Goal: Feedback & Contribution: Contribute content

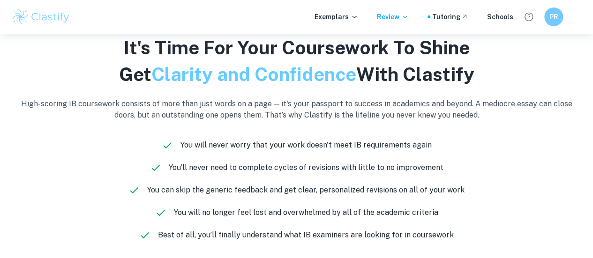
scroll to position [432, 0]
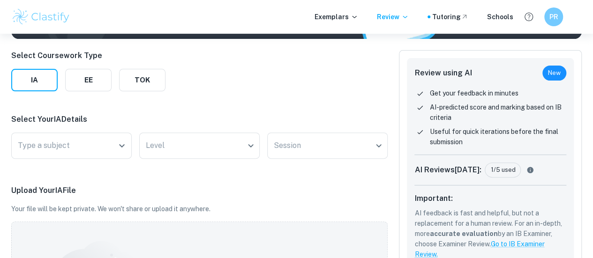
scroll to position [118, 0]
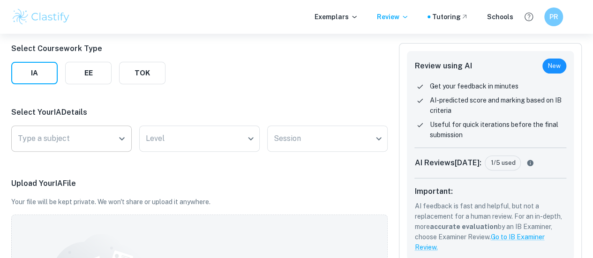
click at [119, 143] on icon "Open" at bounding box center [121, 138] width 11 height 11
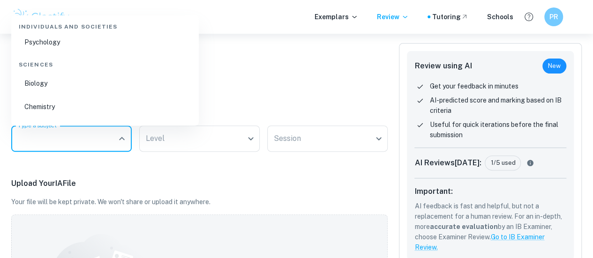
scroll to position [271, 0]
click at [115, 71] on li "Biology" at bounding box center [105, 72] width 180 height 22
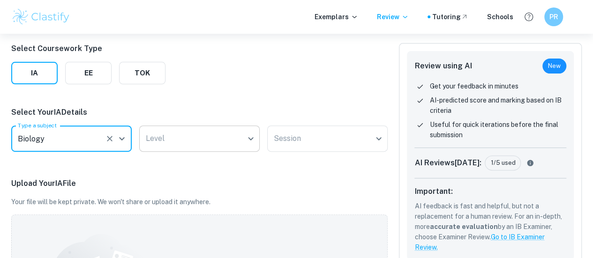
click at [160, 134] on body "We value your privacy We use cookies to enhance your browsing experience, serve…" at bounding box center [296, 45] width 593 height 258
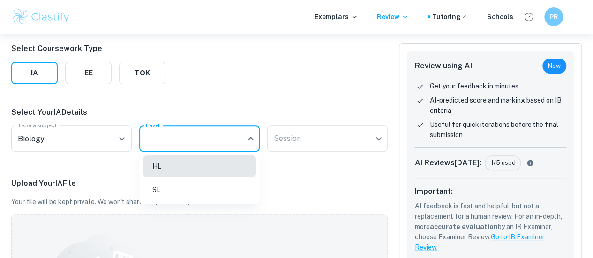
click at [168, 166] on li "HL" at bounding box center [199, 167] width 113 height 22
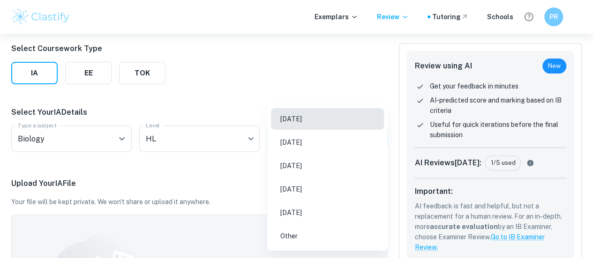
click at [277, 147] on body "We value your privacy We use cookies to enhance your browsing experience, serve…" at bounding box center [296, 45] width 593 height 258
click at [287, 169] on li "[DATE]" at bounding box center [327, 166] width 113 height 22
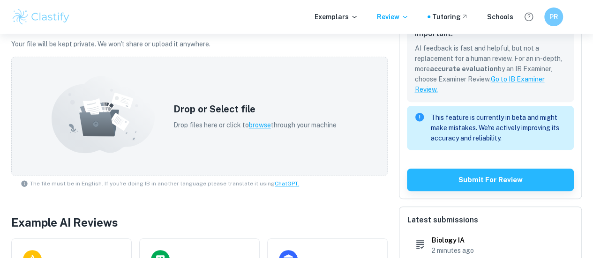
scroll to position [277, 0]
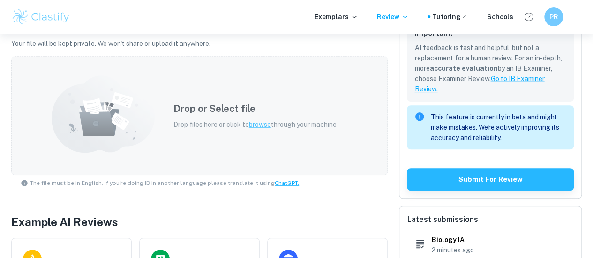
click at [263, 124] on span "browse" at bounding box center [260, 125] width 22 height 8
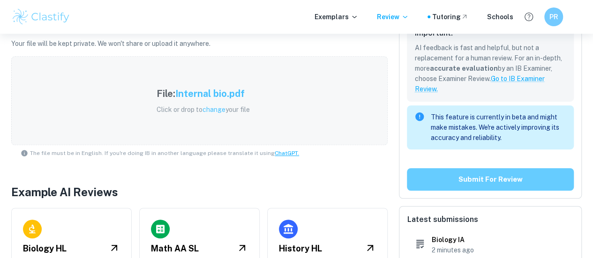
click at [442, 175] on button "Submit for review" at bounding box center [490, 179] width 167 height 23
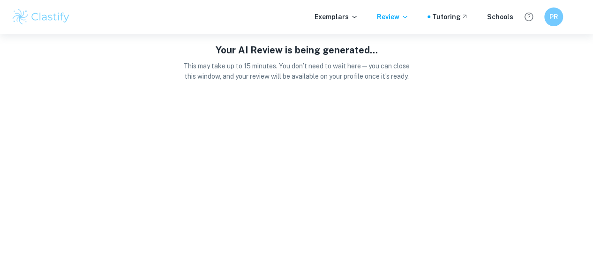
scroll to position [0, 0]
